Goal: Information Seeking & Learning: Learn about a topic

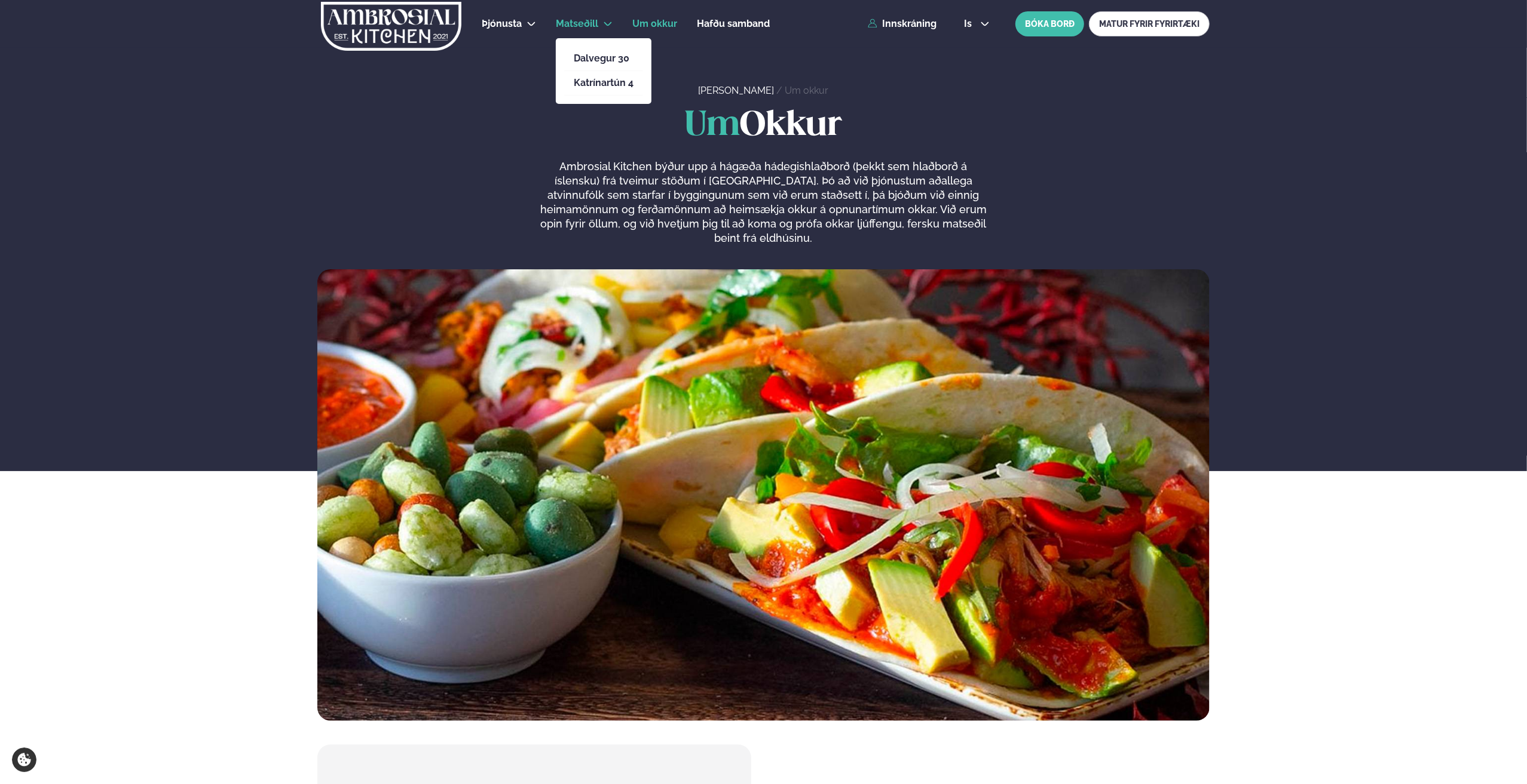
click at [564, 28] on span "Matseðill" at bounding box center [577, 23] width 42 height 11
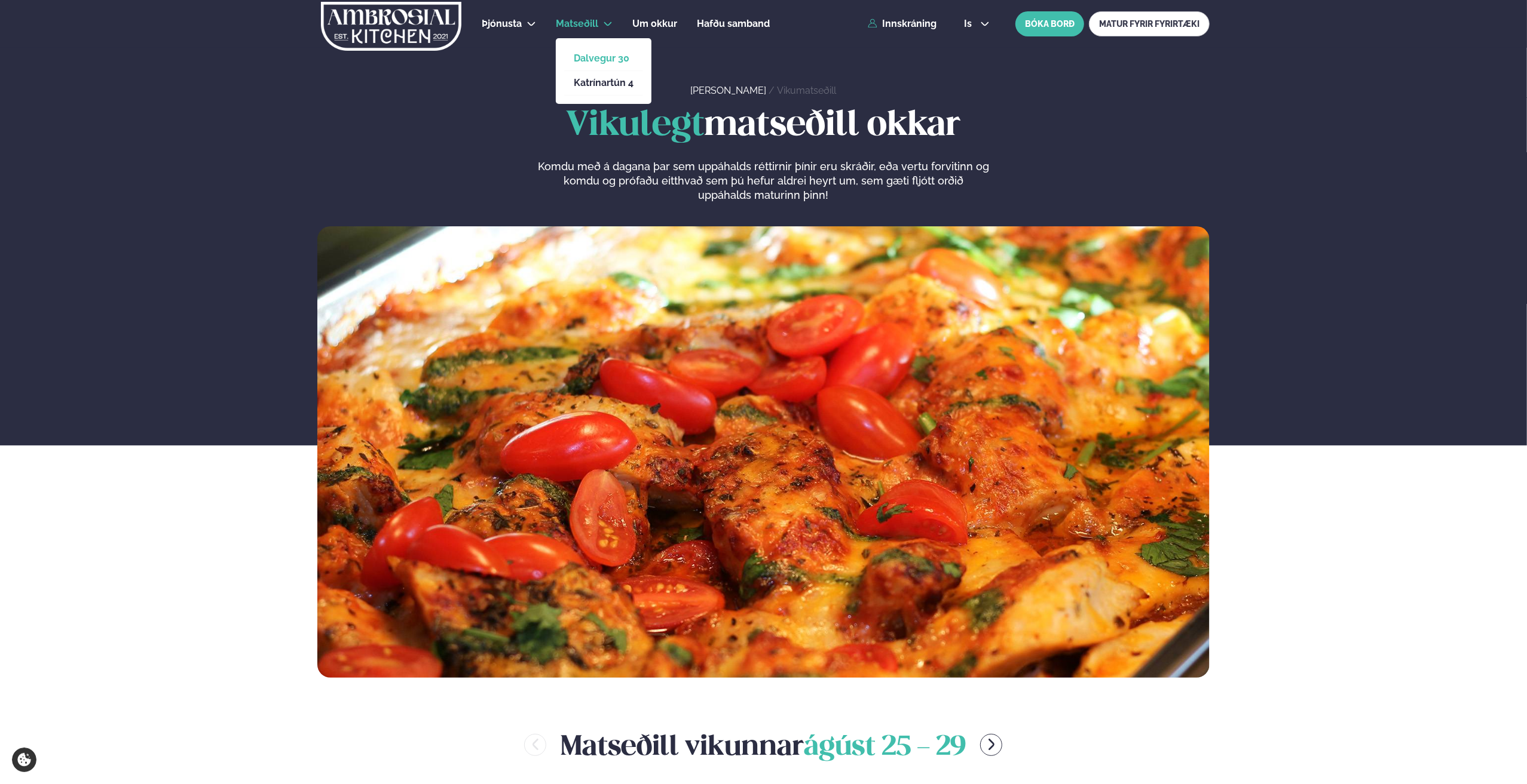
click at [582, 57] on link "Dalvegur 30" at bounding box center [603, 58] width 60 height 10
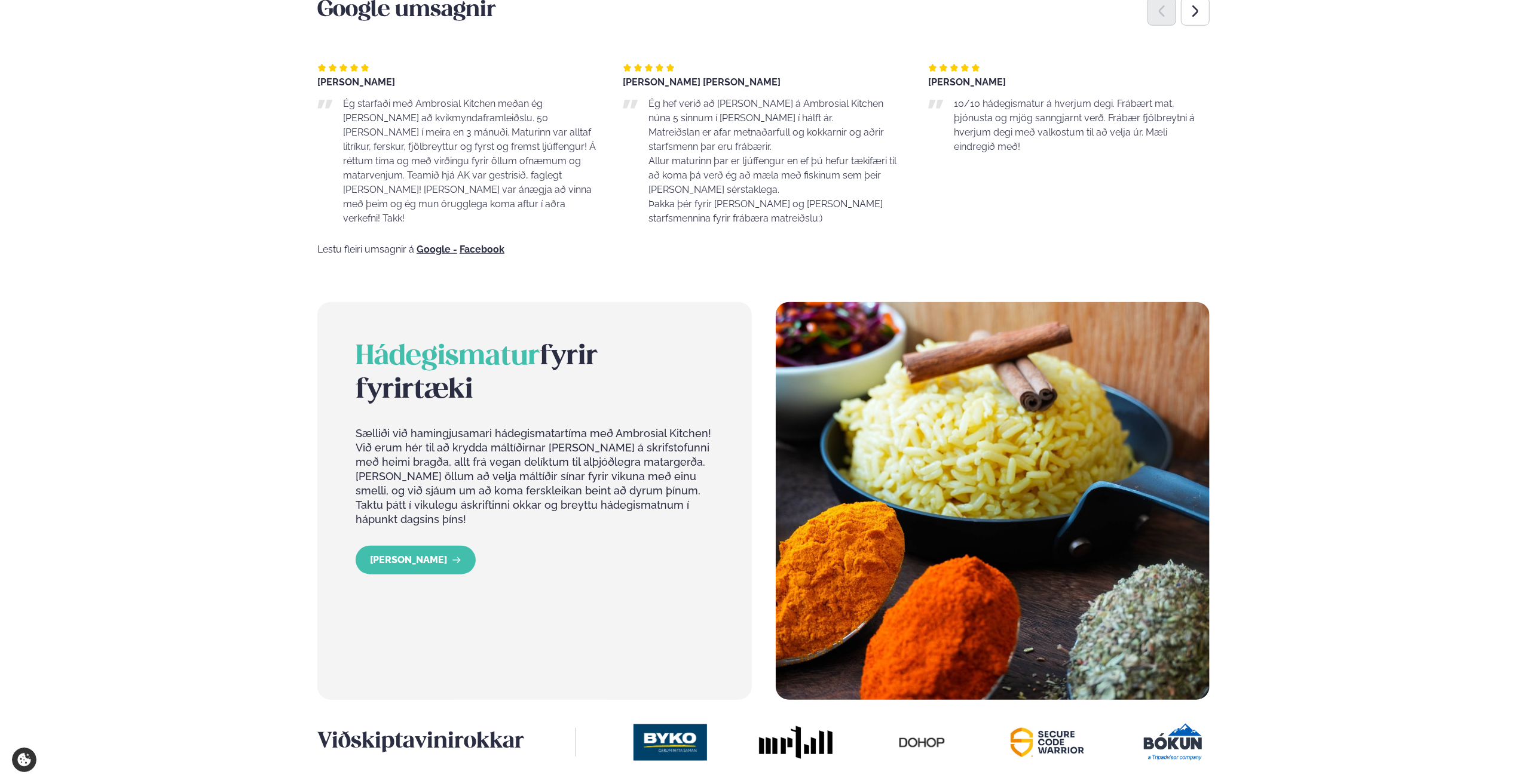
scroll to position [1015, 0]
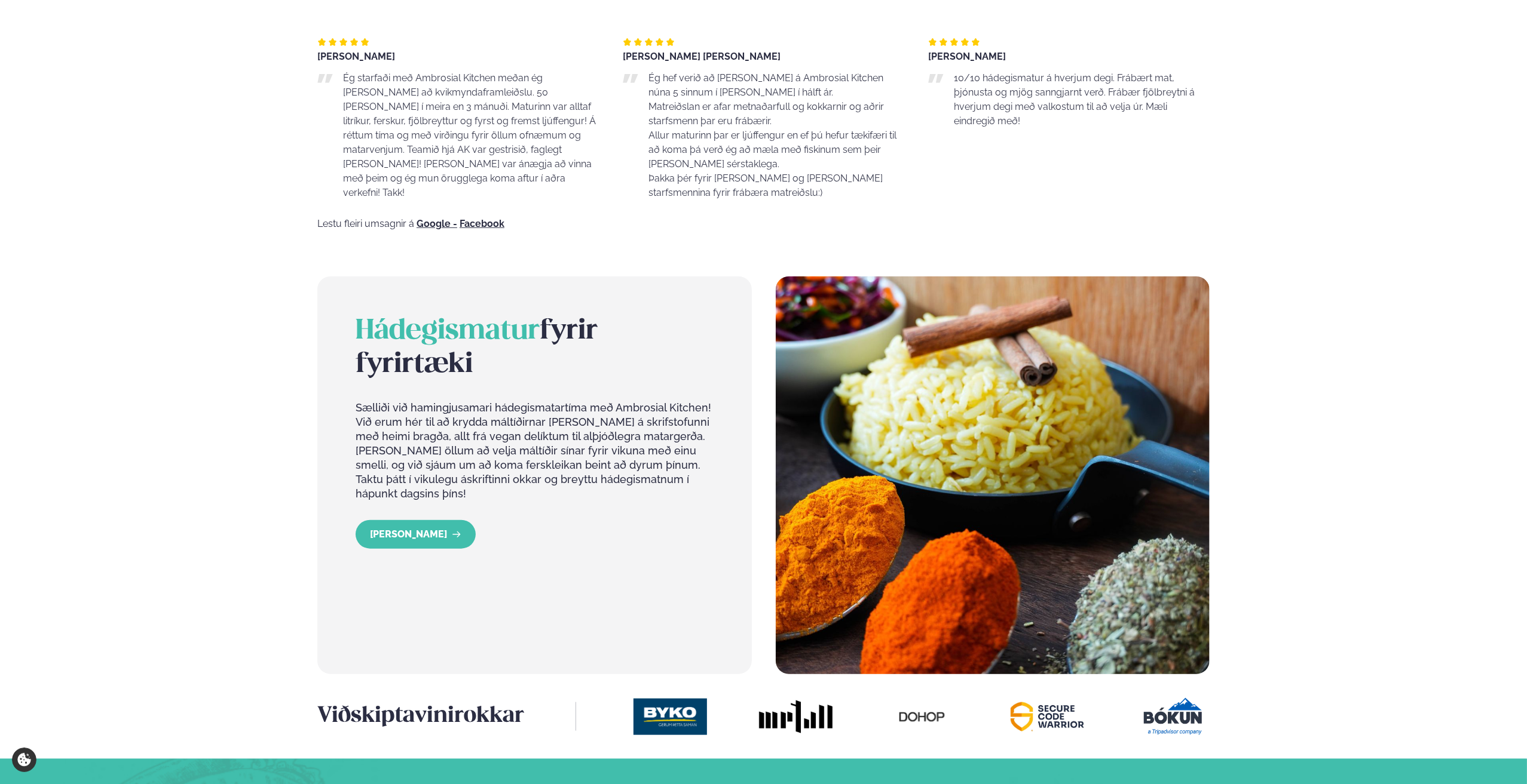
click at [396, 529] on div "Hádegismatur fyrir fyrirtæki Sælliði við hamingjusamari hádegismatartíma með Am…" at bounding box center [534, 476] width 434 height 399
click at [404, 520] on link "[PERSON_NAME]" at bounding box center [415, 535] width 120 height 29
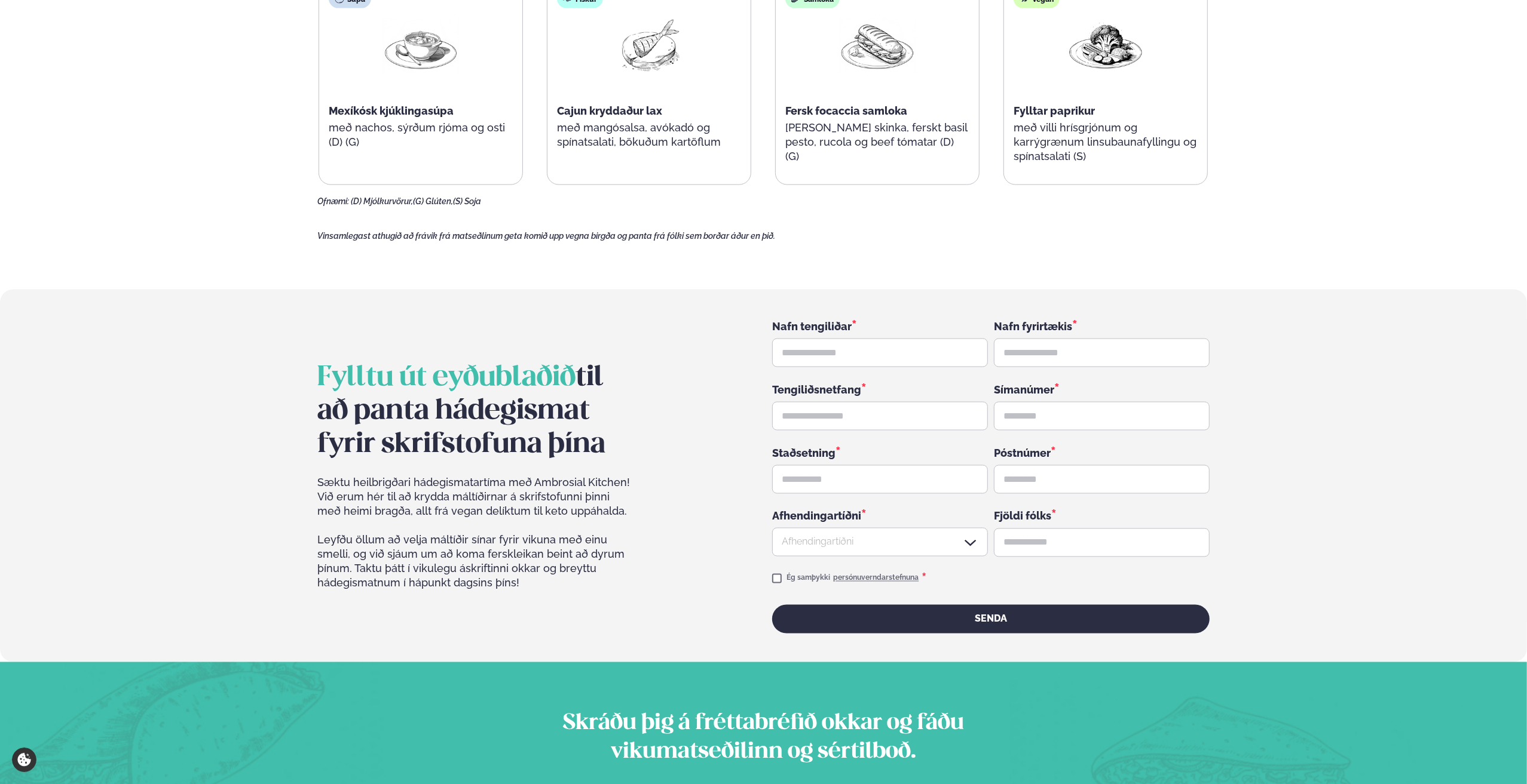
scroll to position [1911, 0]
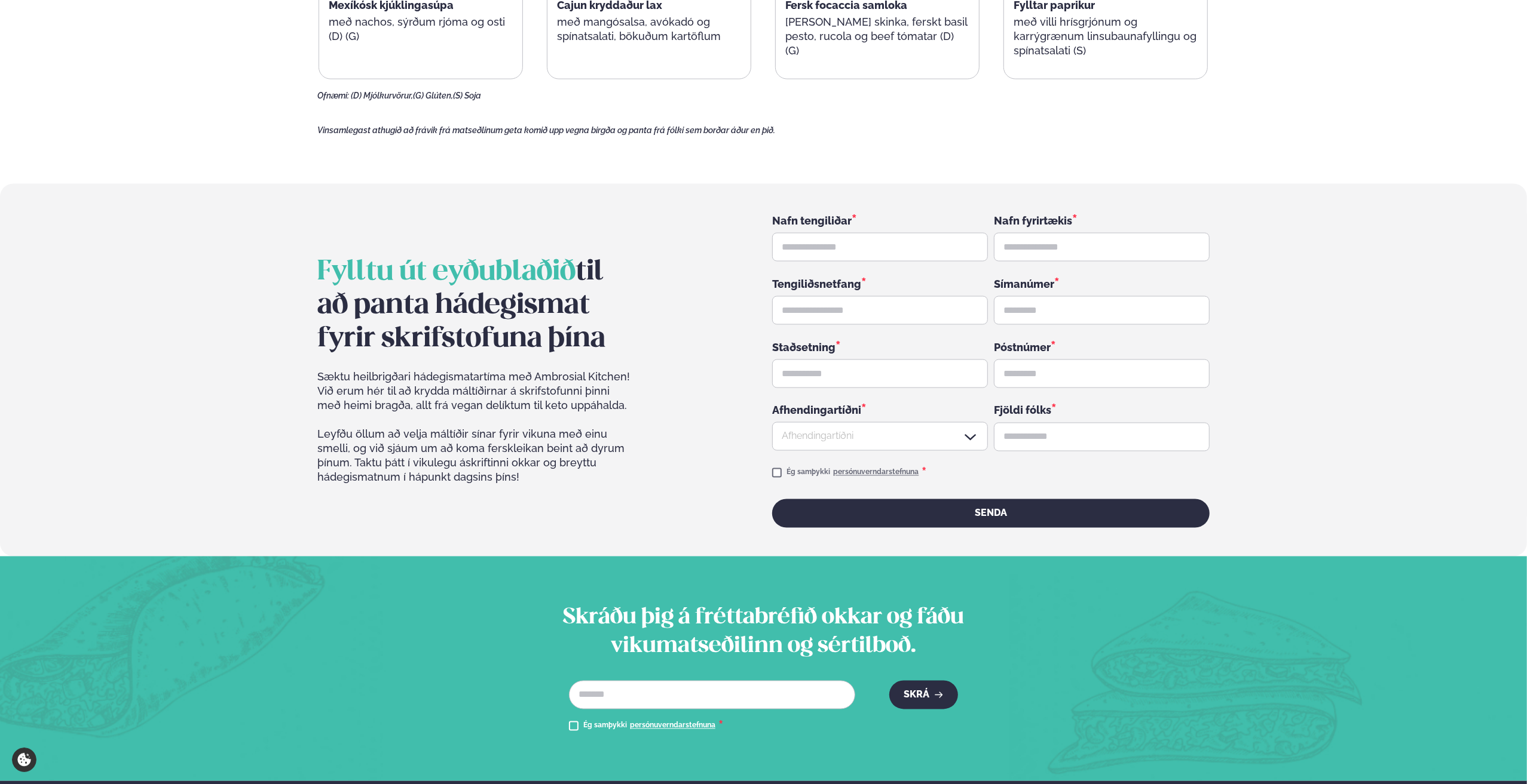
click at [1243, 652] on div "Skráðu þig á fréttabréfið okkar og fáðu vikumatseðilinn og sértilboð. Netfang *…" at bounding box center [763, 669] width 964 height 129
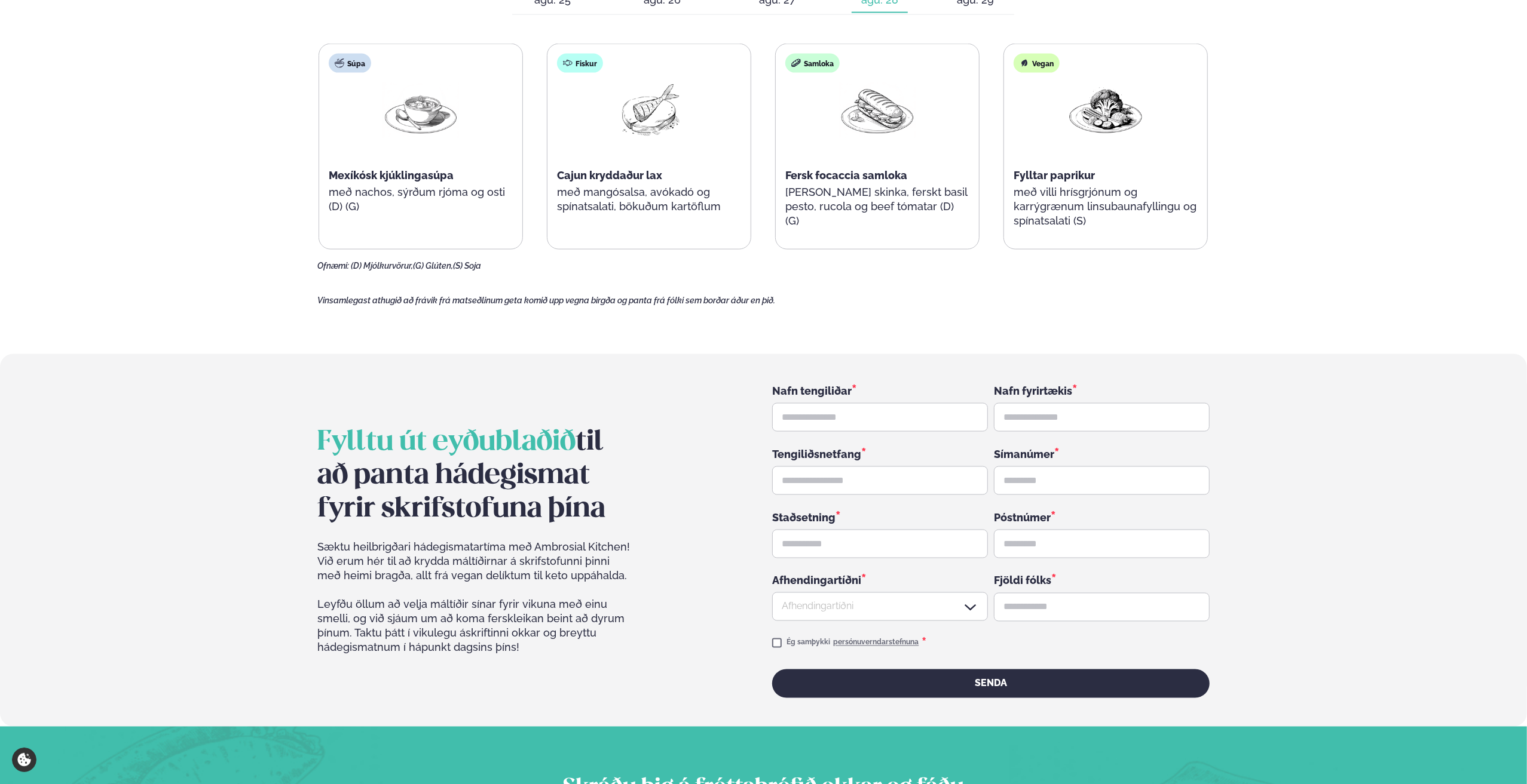
scroll to position [1553, 0]
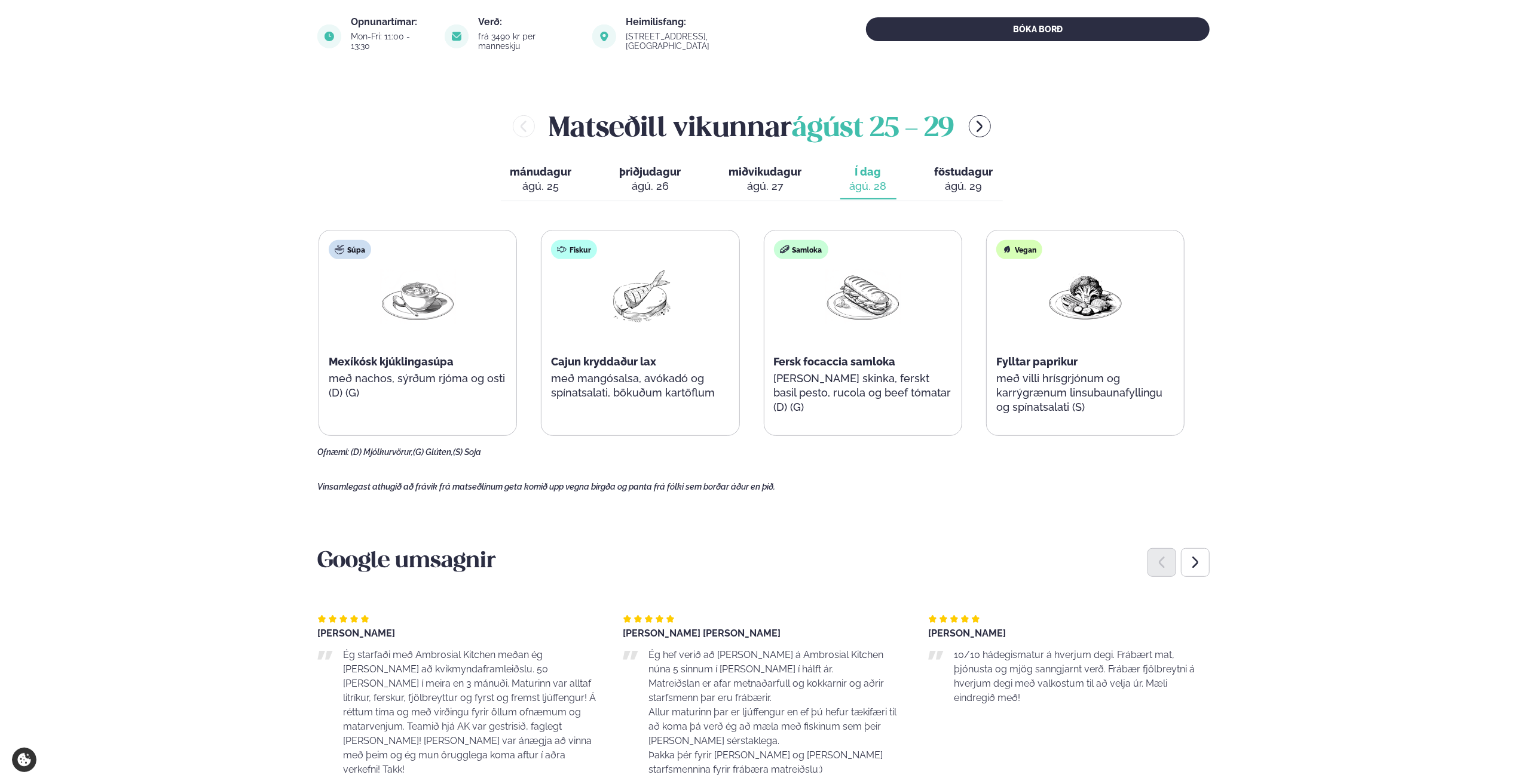
scroll to position [299, 0]
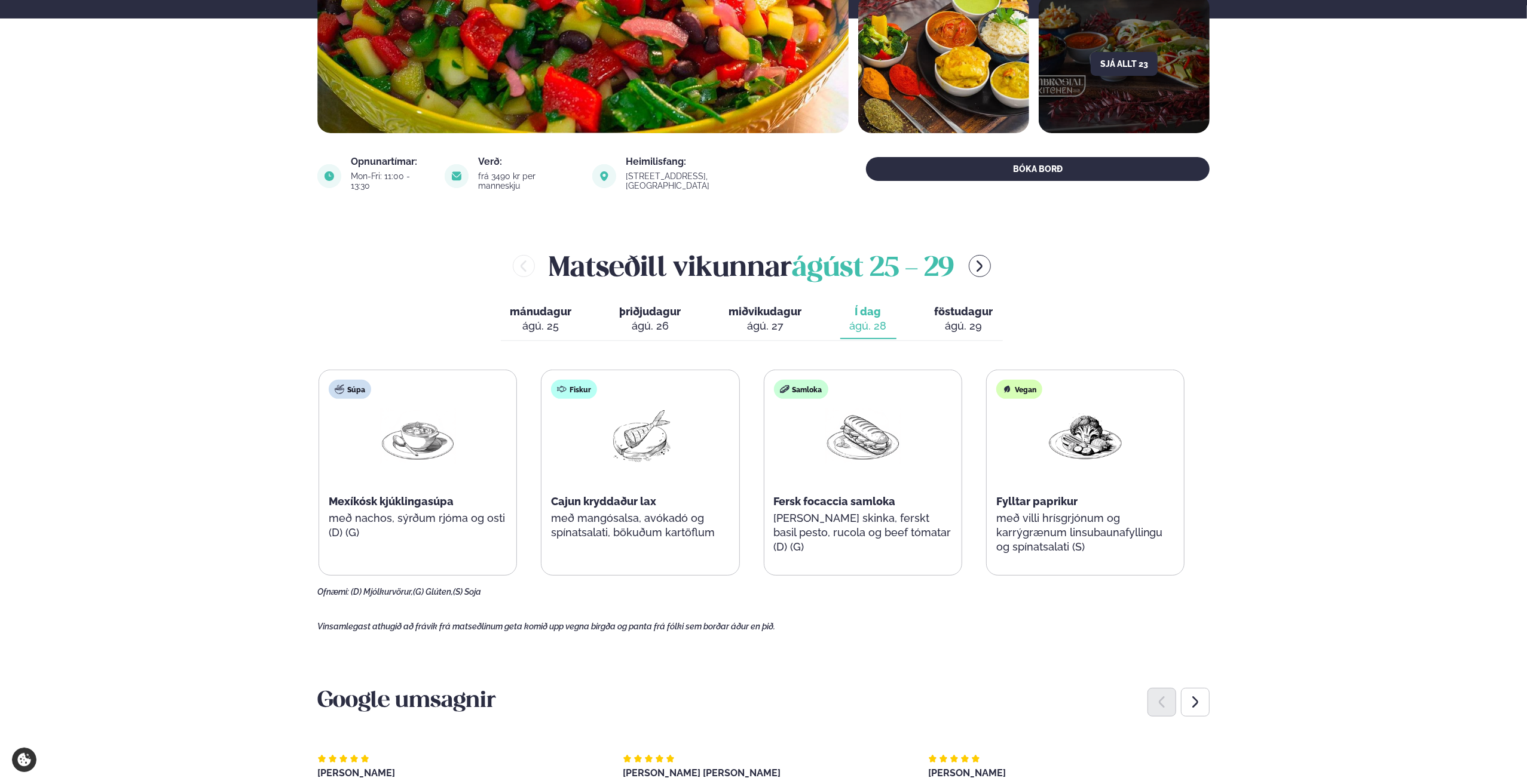
click at [517, 181] on div "Verð: frá 3490 kr per manneskju" at bounding box center [511, 176] width 133 height 38
drag, startPoint x: 508, startPoint y: 179, endPoint x: 529, endPoint y: 178, distance: 21.0
click at [529, 178] on div "frá 3490 kr per manneskju" at bounding box center [528, 181] width 100 height 19
click at [960, 319] on div "ágú. 29" at bounding box center [963, 326] width 58 height 14
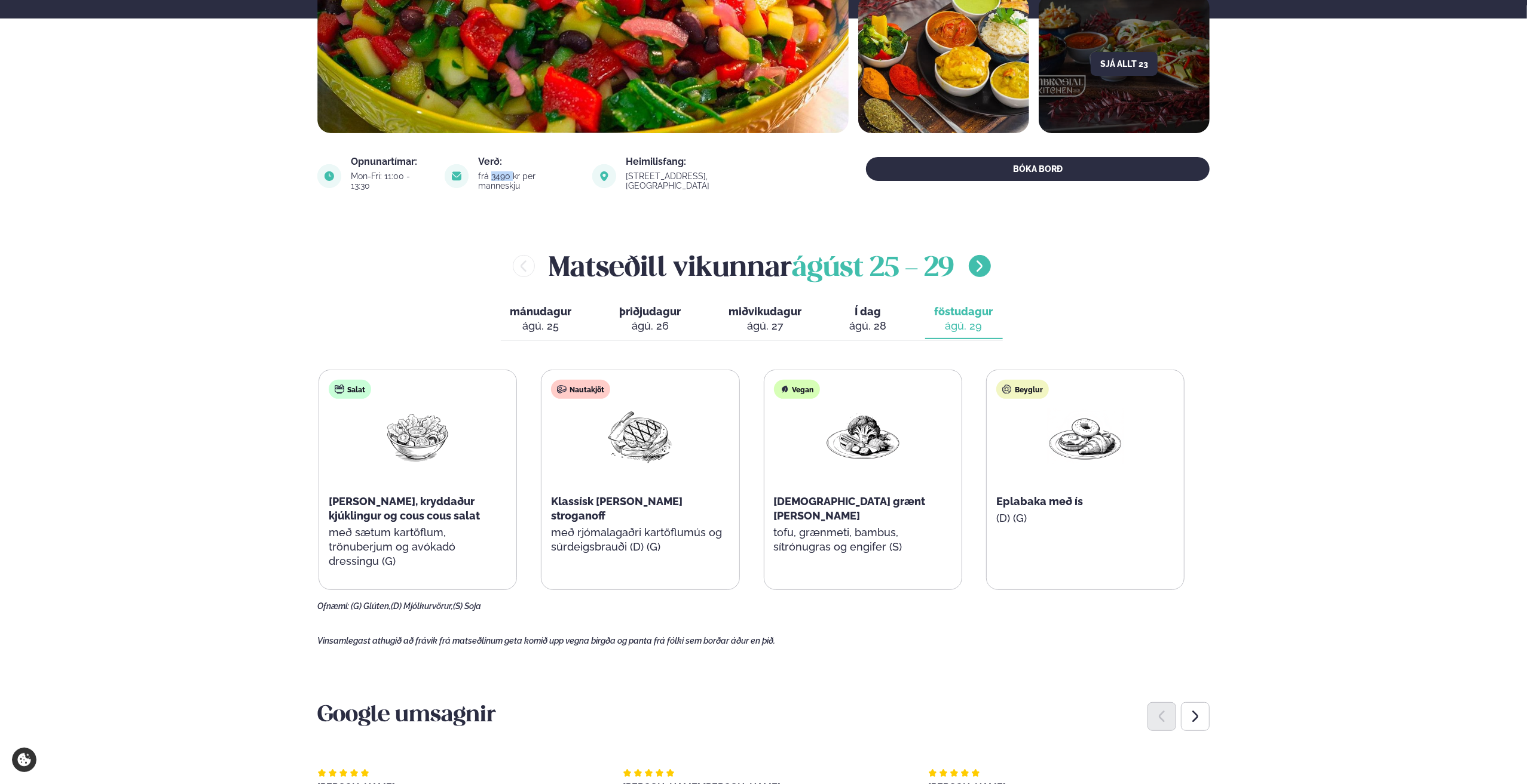
click at [987, 260] on icon "menu-btn-right" at bounding box center [979, 267] width 14 height 14
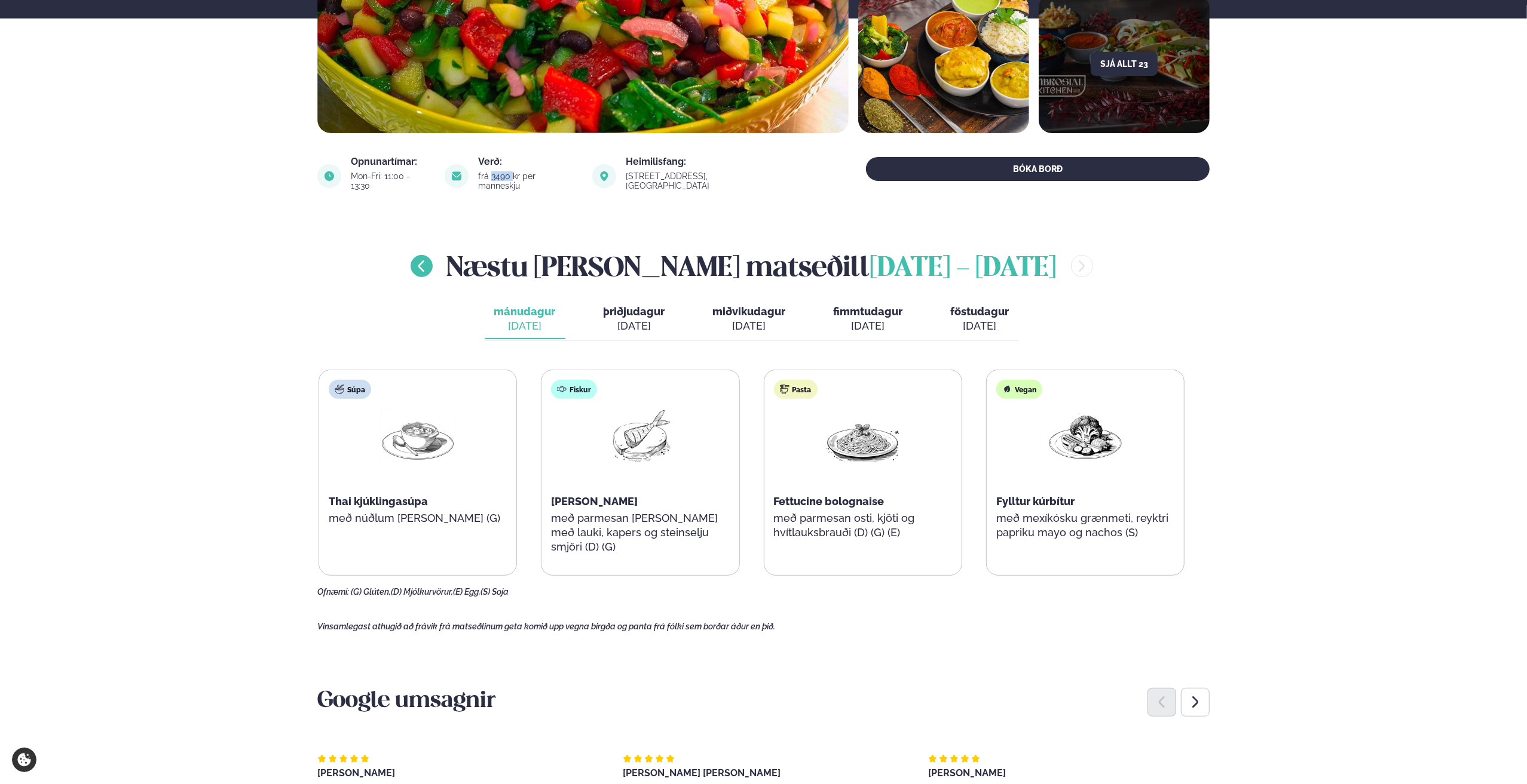
click at [428, 260] on icon "menu-btn-left" at bounding box center [421, 267] width 14 height 14
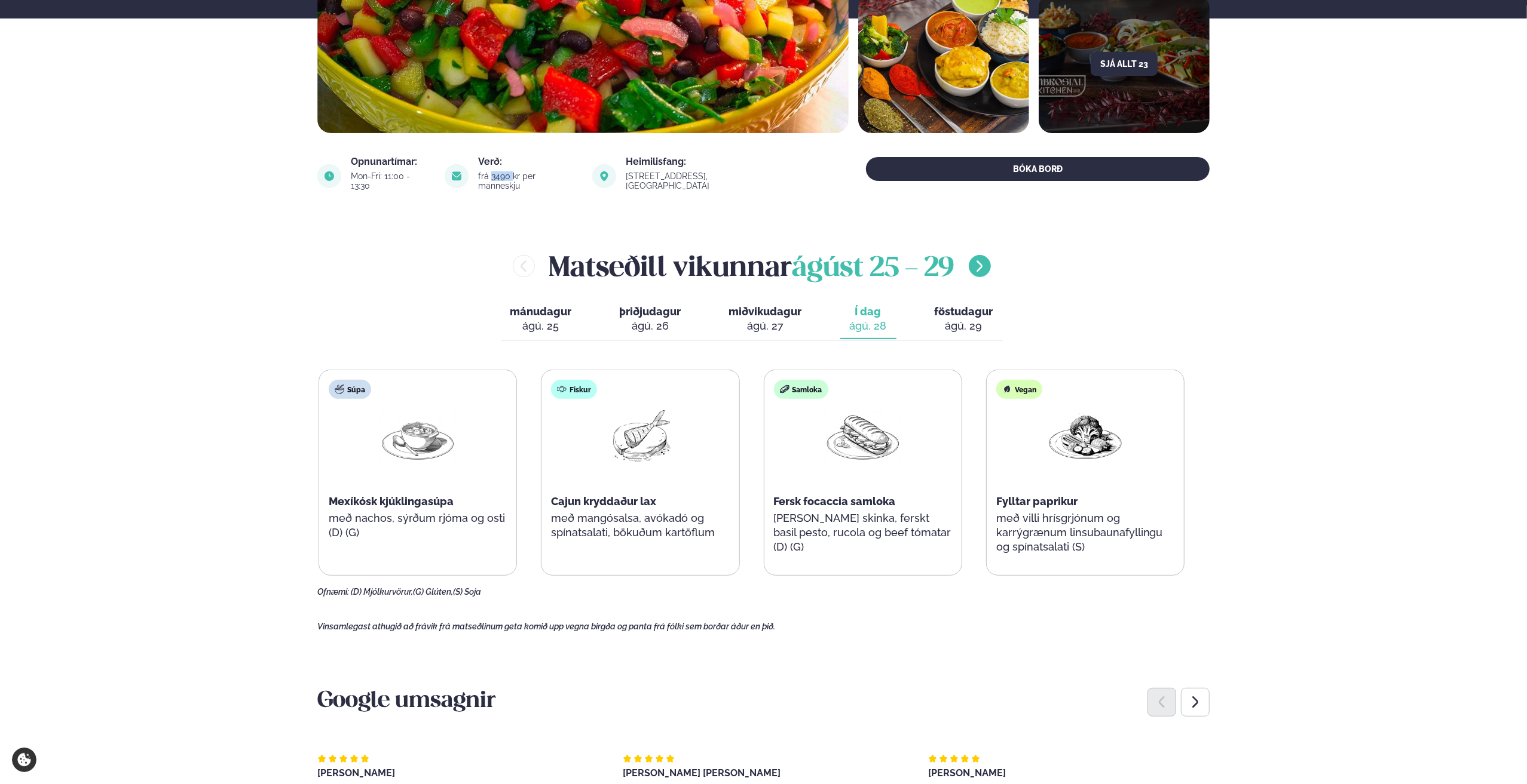
click at [979, 260] on icon "menu-btn-right" at bounding box center [979, 267] width 14 height 14
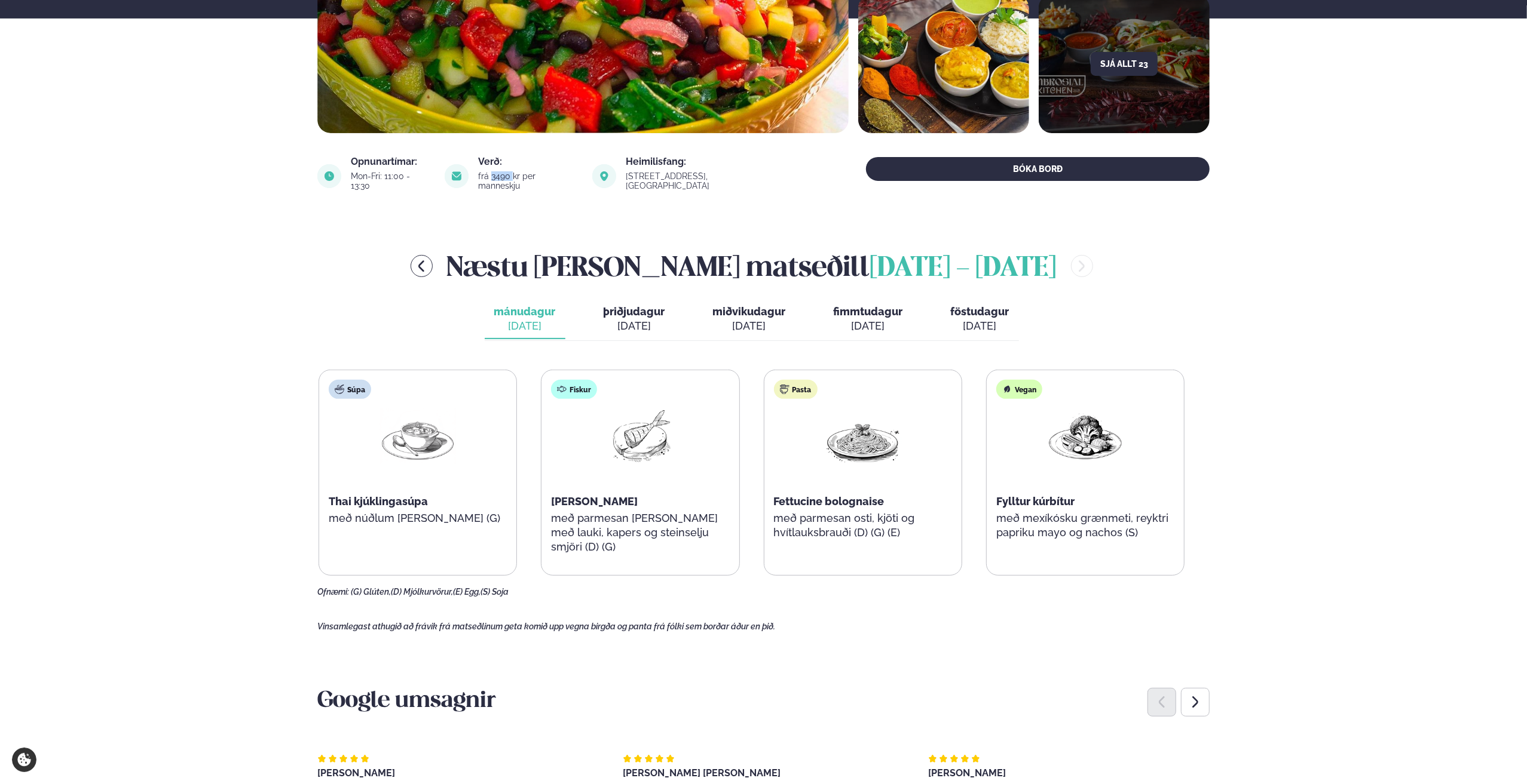
click at [873, 319] on div "[DATE]" at bounding box center [868, 326] width 69 height 14
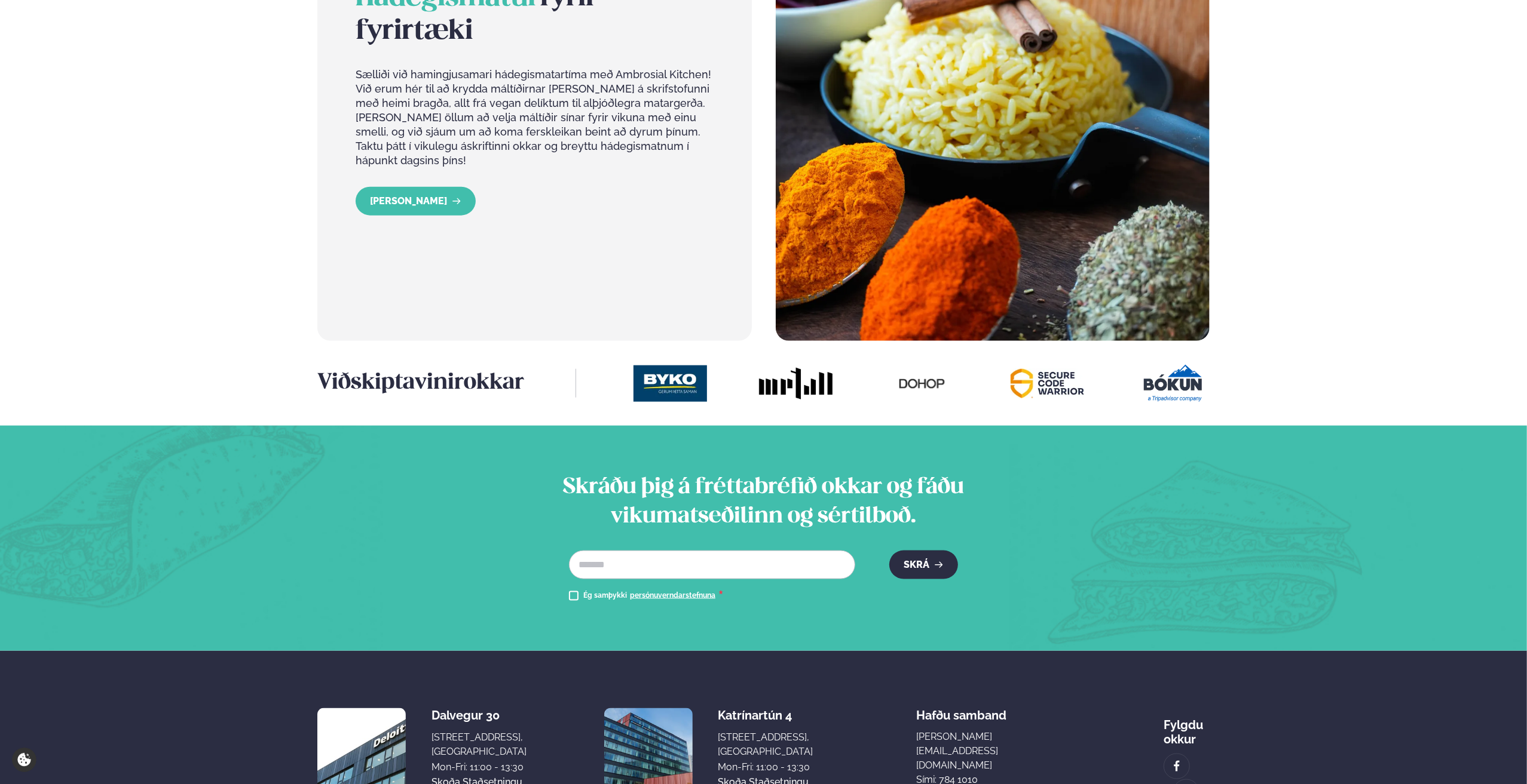
scroll to position [1237, 0]
